Goal: Information Seeking & Learning: Learn about a topic

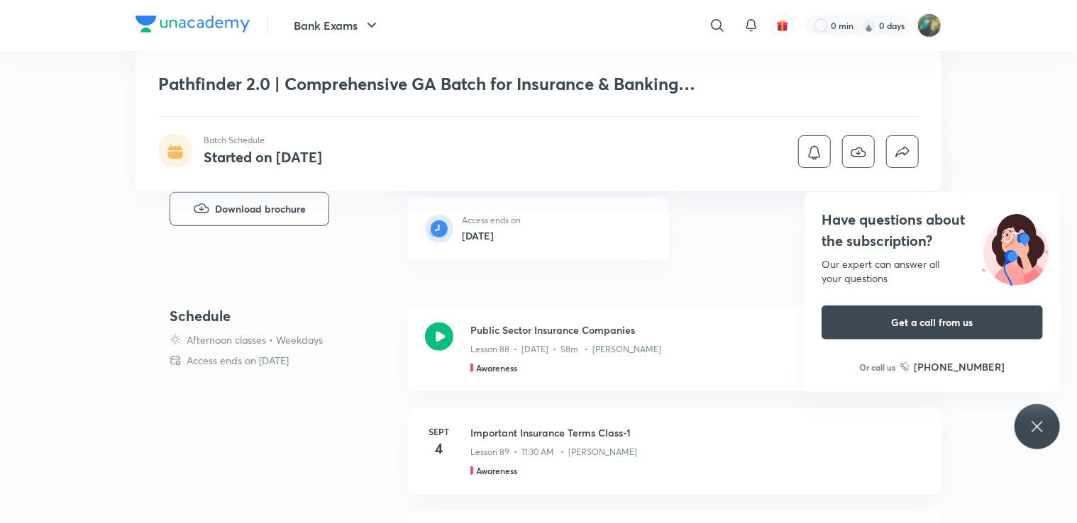
scroll to position [348, 0]
click at [587, 339] on div "Lesson 88 • [DATE] • 58m • [PERSON_NAME]" at bounding box center [683, 345] width 426 height 18
